Goal: Navigation & Orientation: Find specific page/section

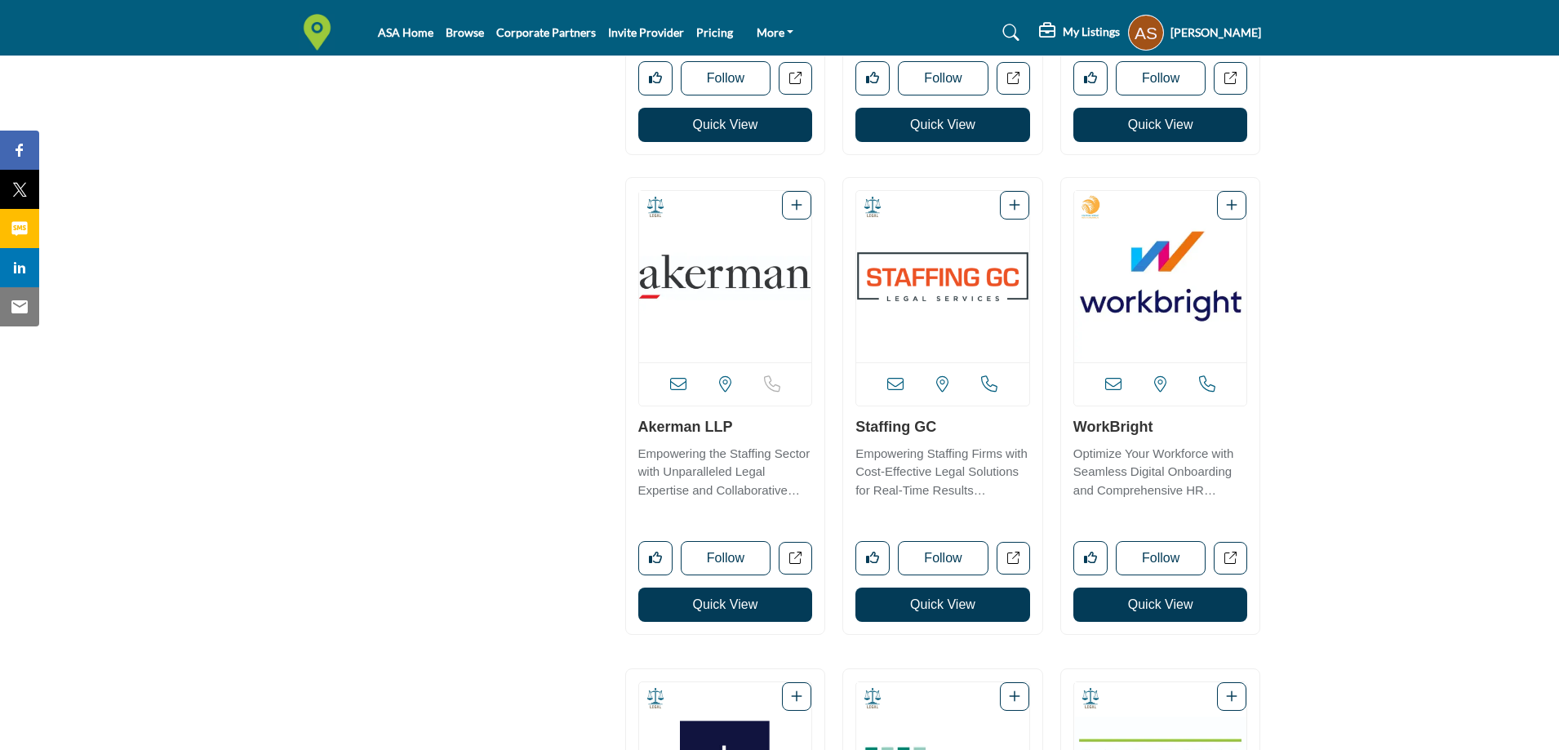
scroll to position [3103, 0]
click at [1118, 429] on link "WorkBright" at bounding box center [1114, 427] width 80 height 16
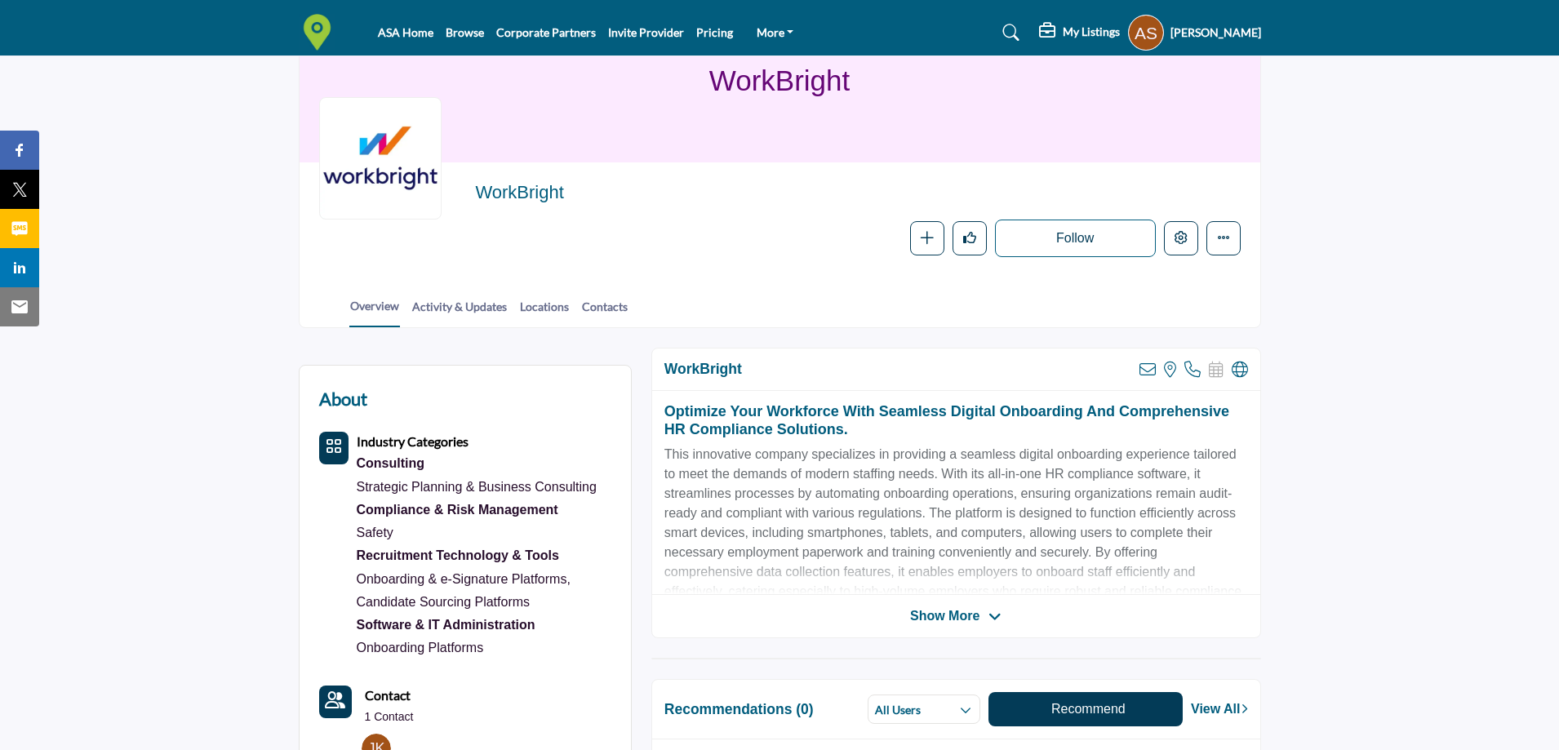
scroll to position [327, 0]
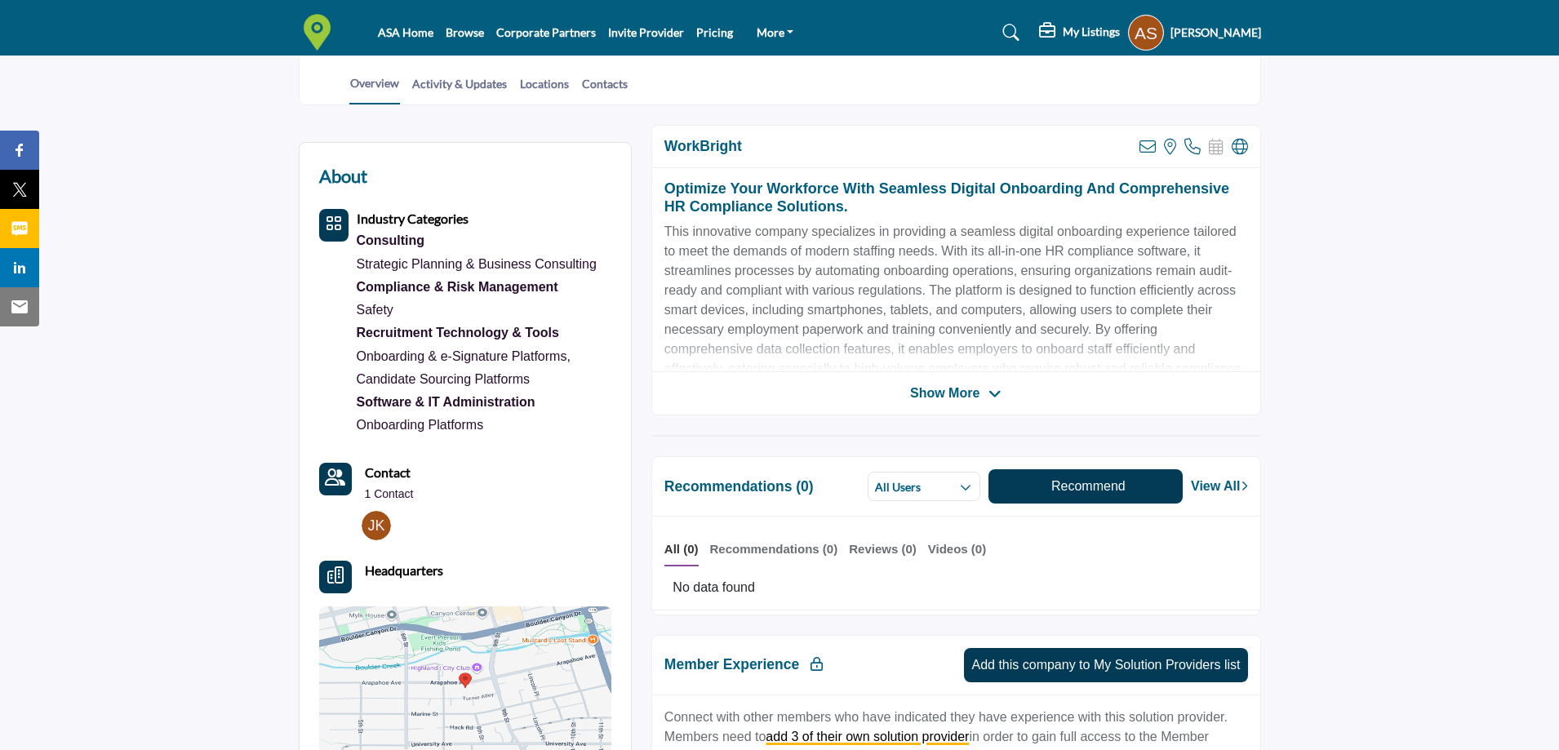
click at [968, 386] on span "Show More" at bounding box center [944, 394] width 69 height 20
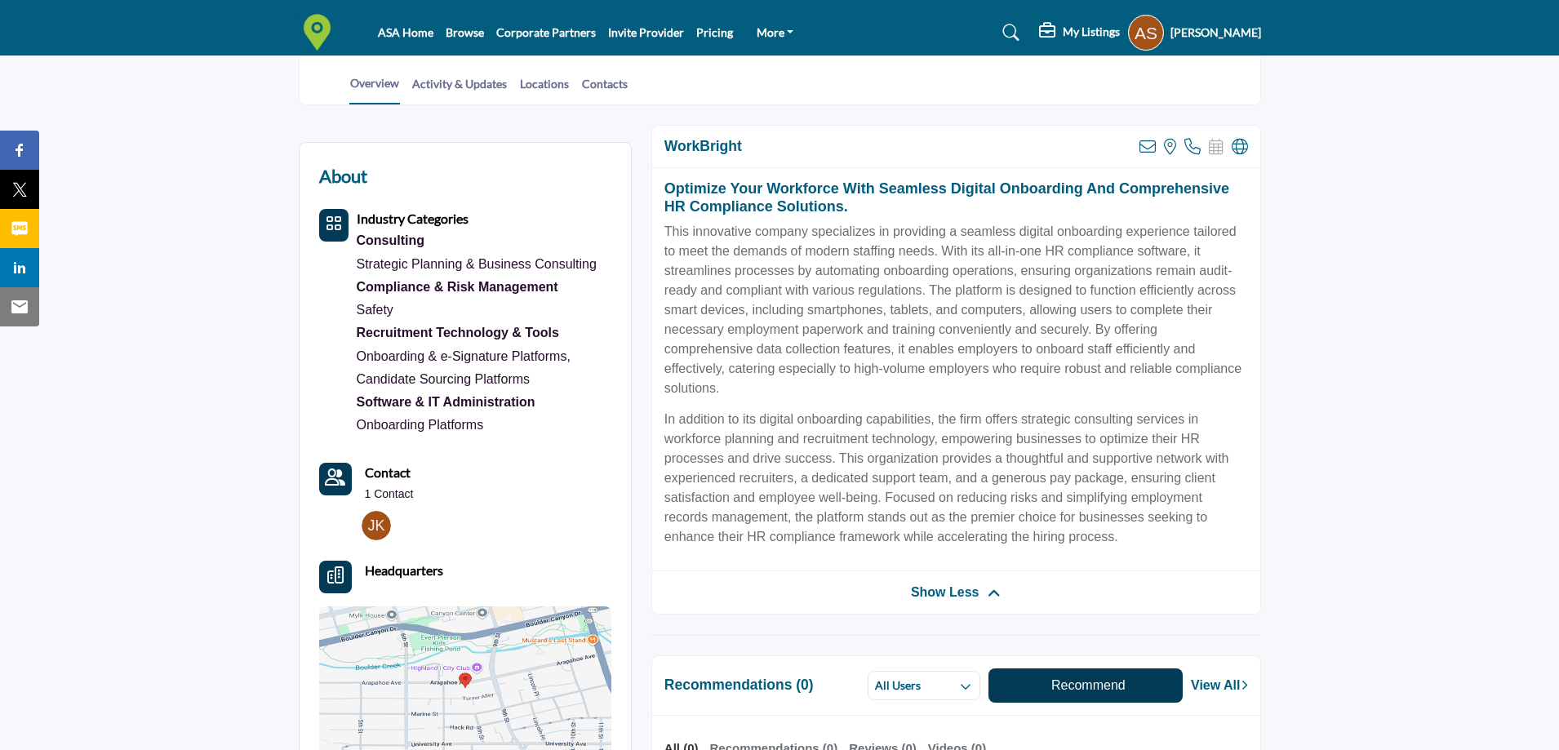
click at [964, 592] on span "Show Less" at bounding box center [945, 593] width 69 height 20
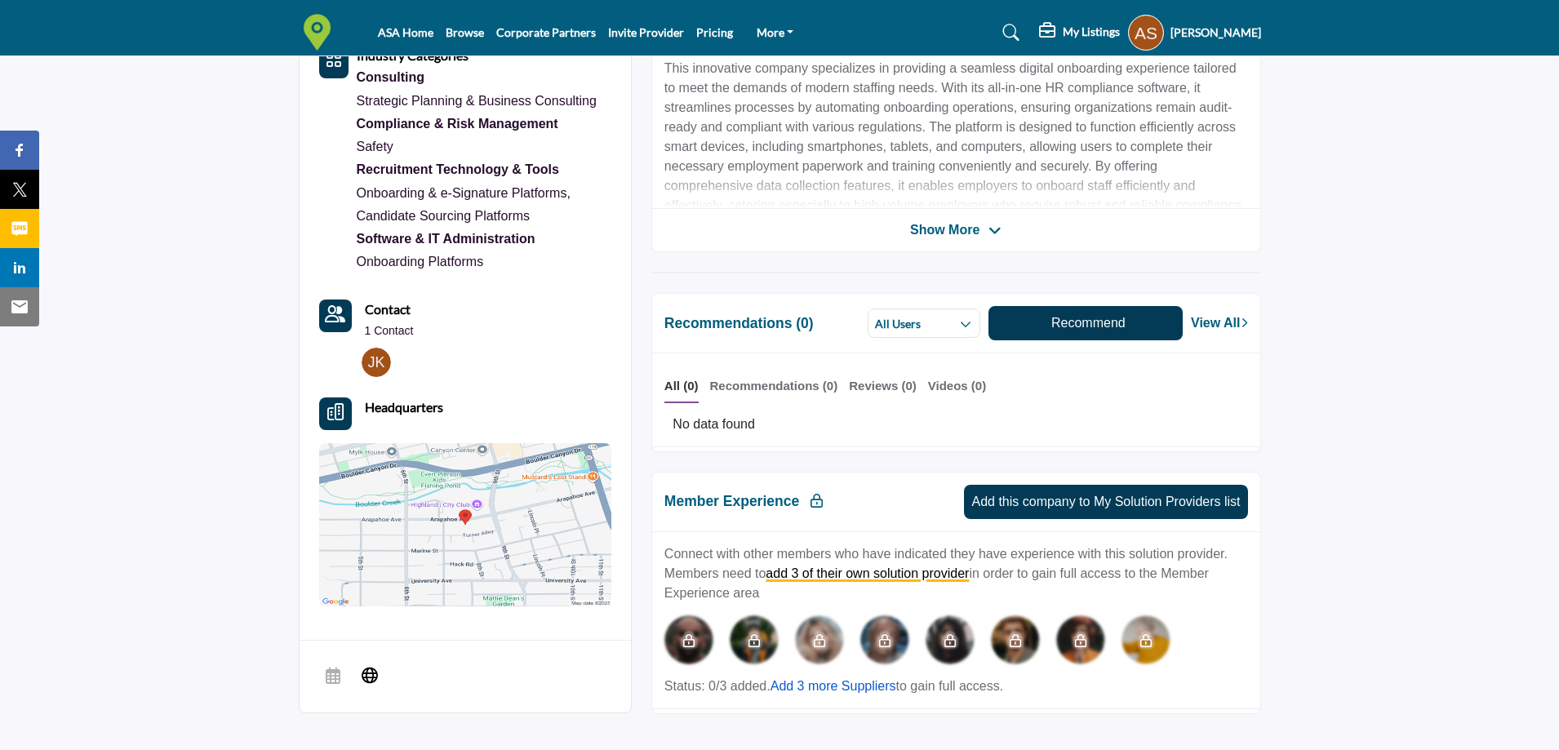
scroll to position [0, 0]
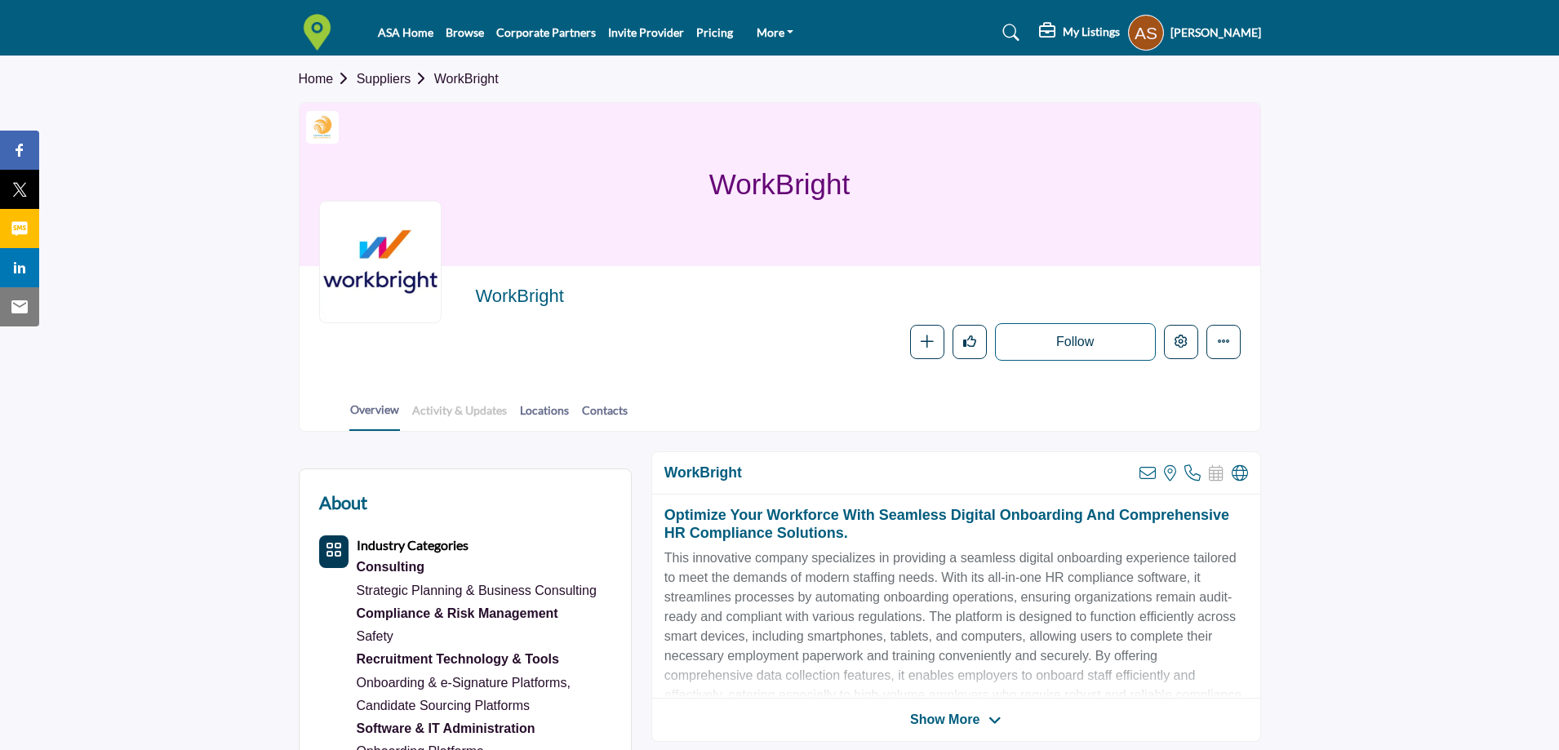
click at [481, 408] on link "Activity & Updates" at bounding box center [459, 416] width 96 height 29
